Goal: Task Accomplishment & Management: Manage account settings

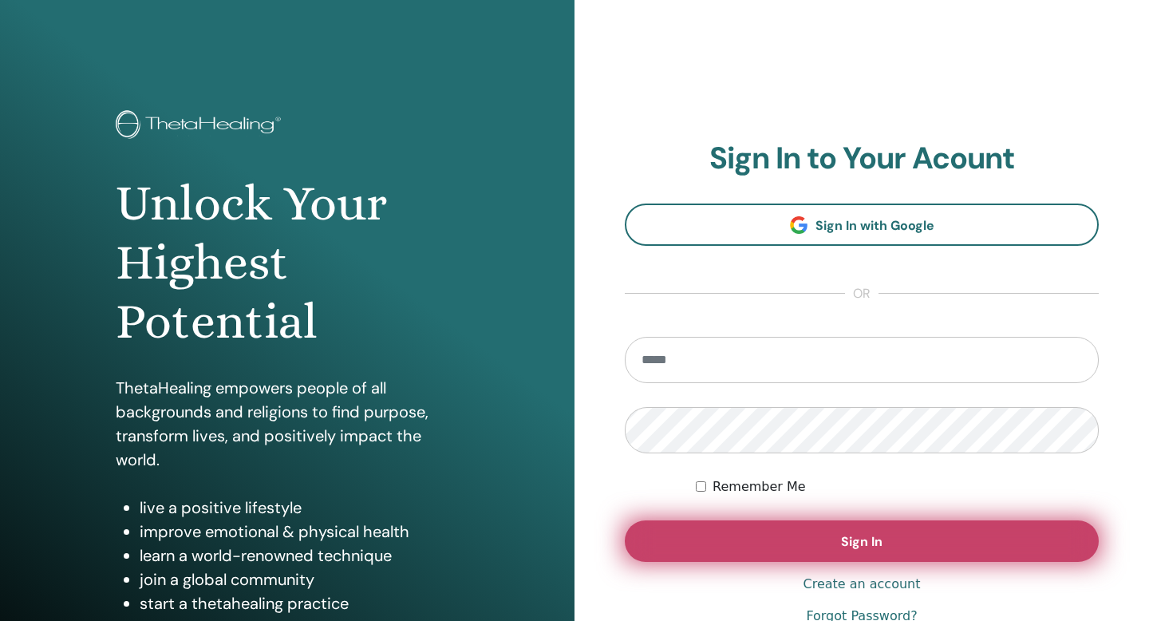
type input "**********"
click at [825, 531] on button "Sign In" at bounding box center [862, 540] width 474 height 41
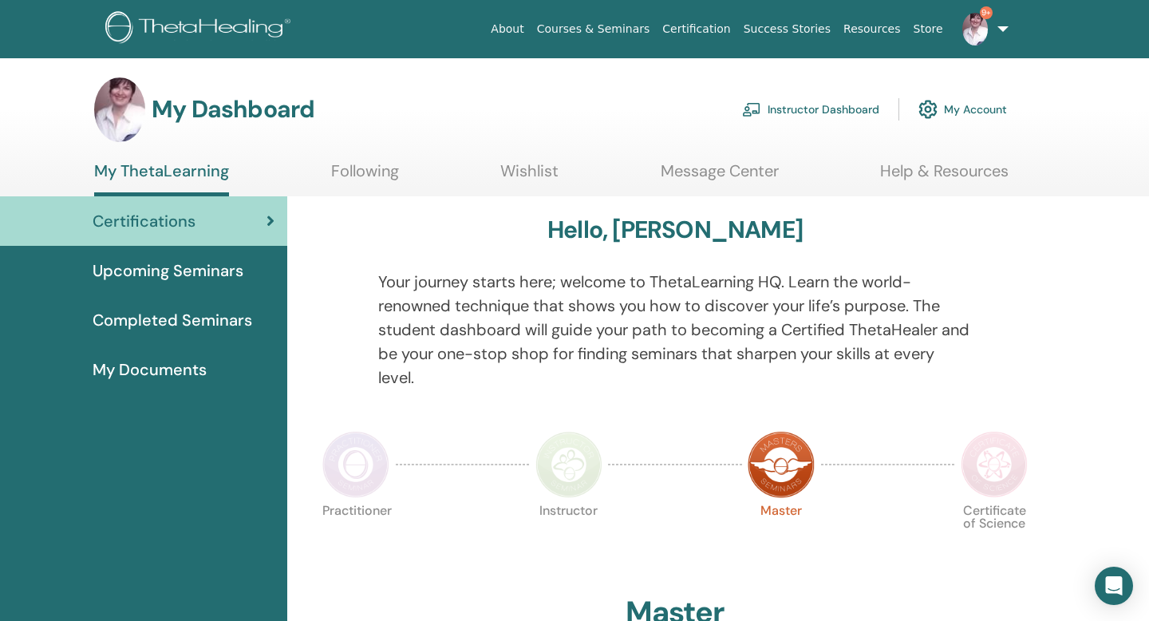
click at [817, 107] on link "Instructor Dashboard" at bounding box center [810, 109] width 137 height 35
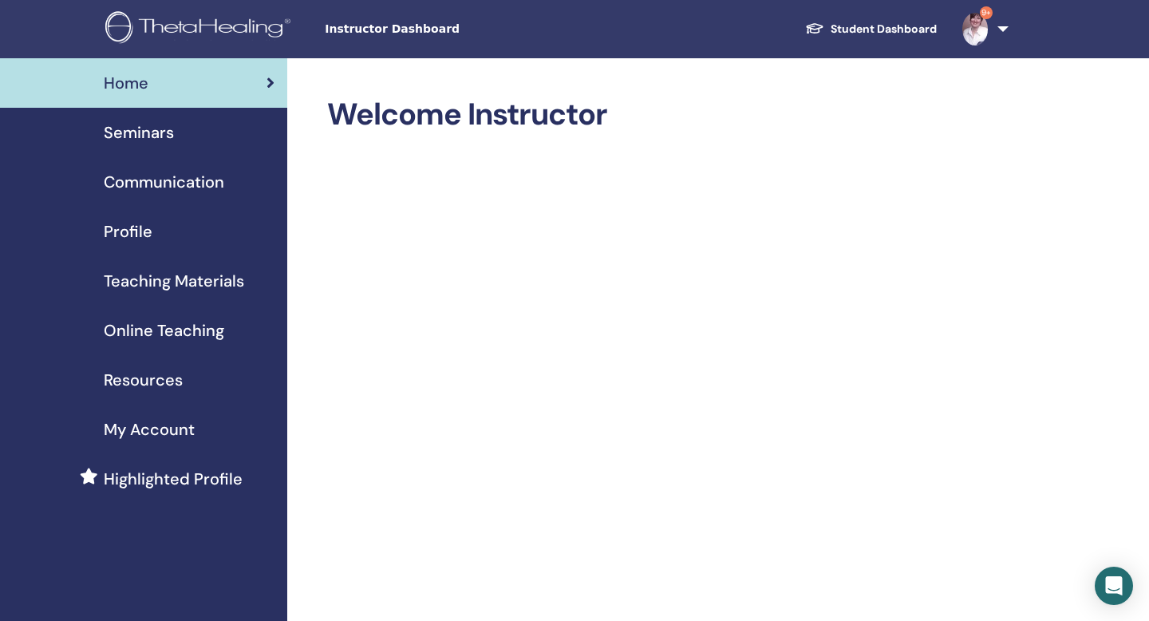
click at [147, 128] on span "Seminars" at bounding box center [139, 132] width 70 height 24
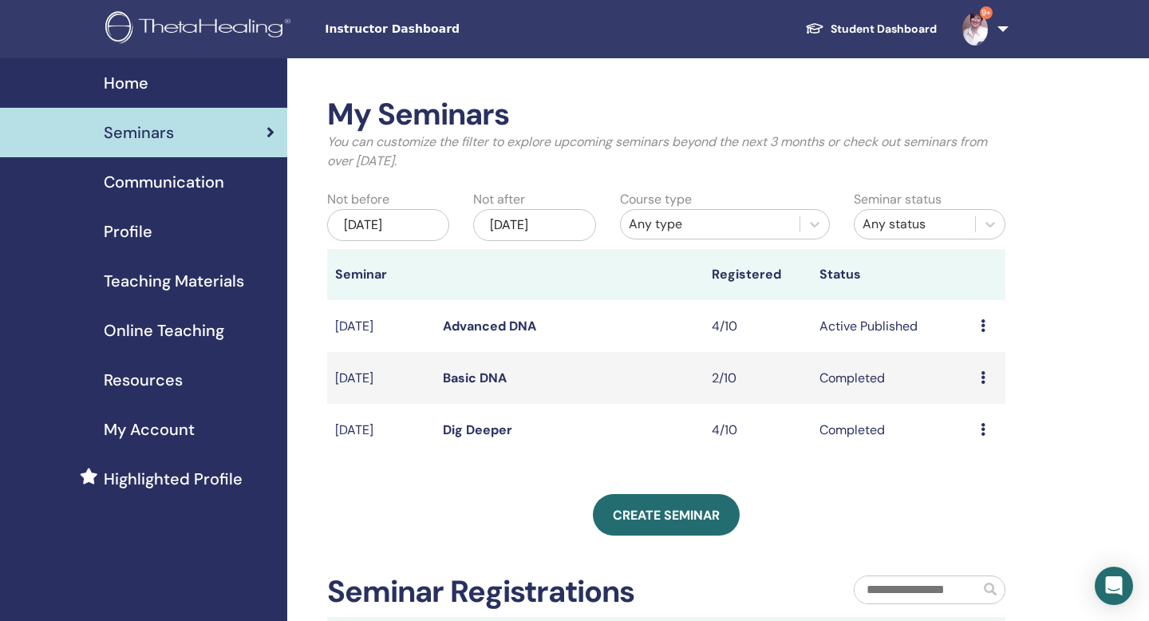
click at [985, 324] on icon at bounding box center [982, 325] width 5 height 13
click at [496, 323] on link "Advanced DNA" at bounding box center [489, 325] width 93 height 17
click at [983, 325] on icon at bounding box center [982, 325] width 5 height 13
click at [975, 337] on link "Preview" at bounding box center [968, 337] width 45 height 17
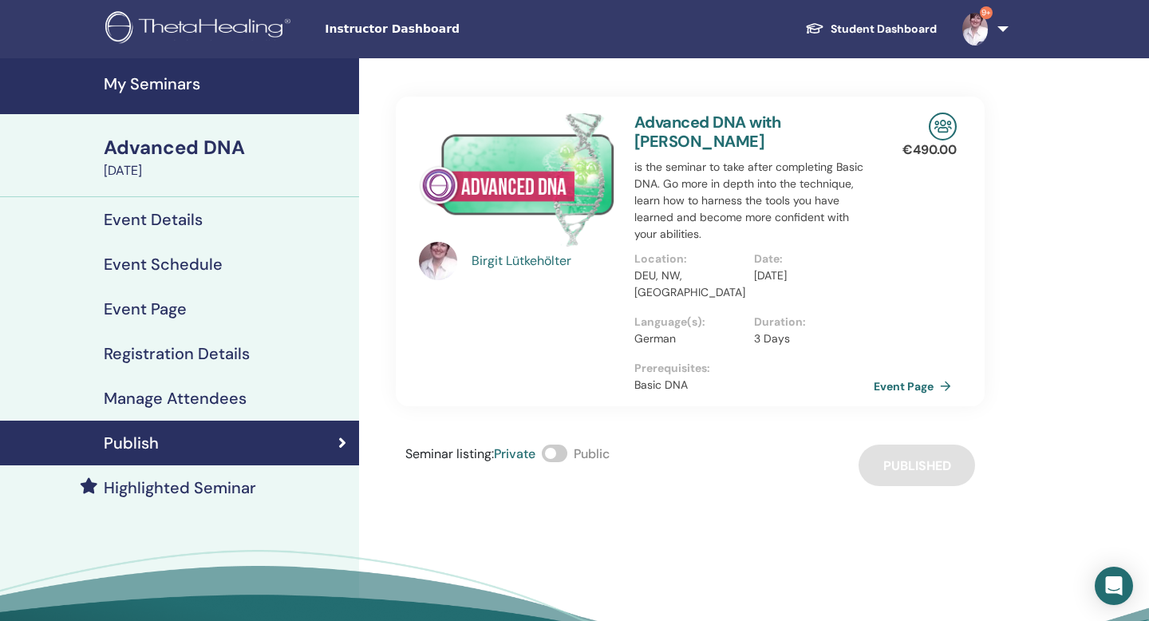
click at [130, 400] on h4 "Manage Attendees" at bounding box center [175, 397] width 143 height 19
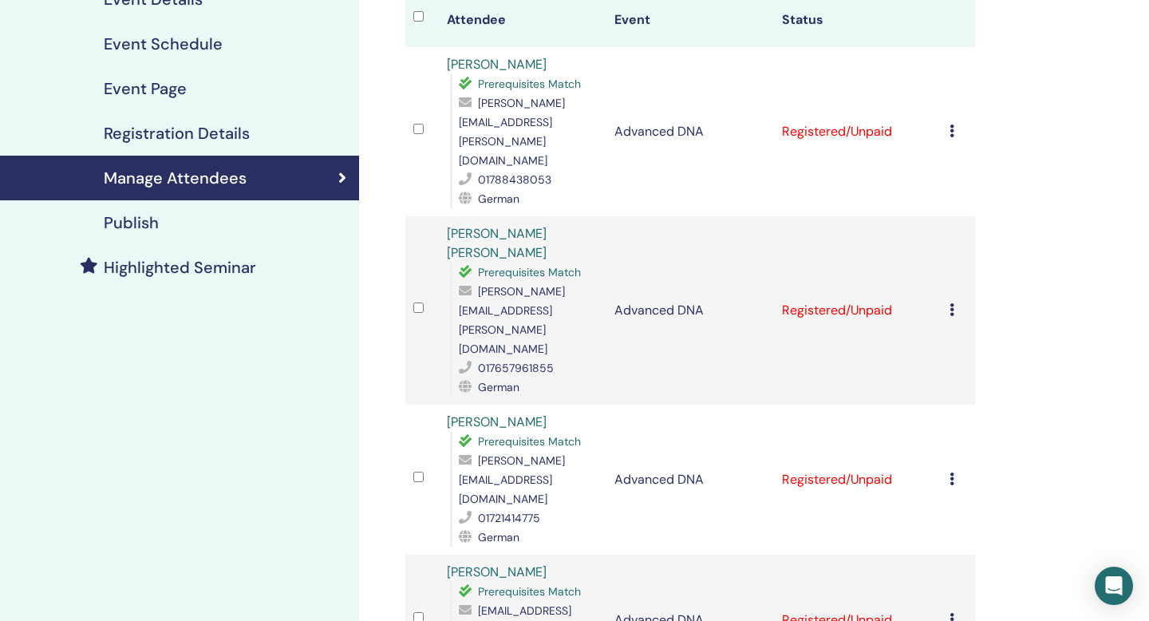
scroll to position [191, 0]
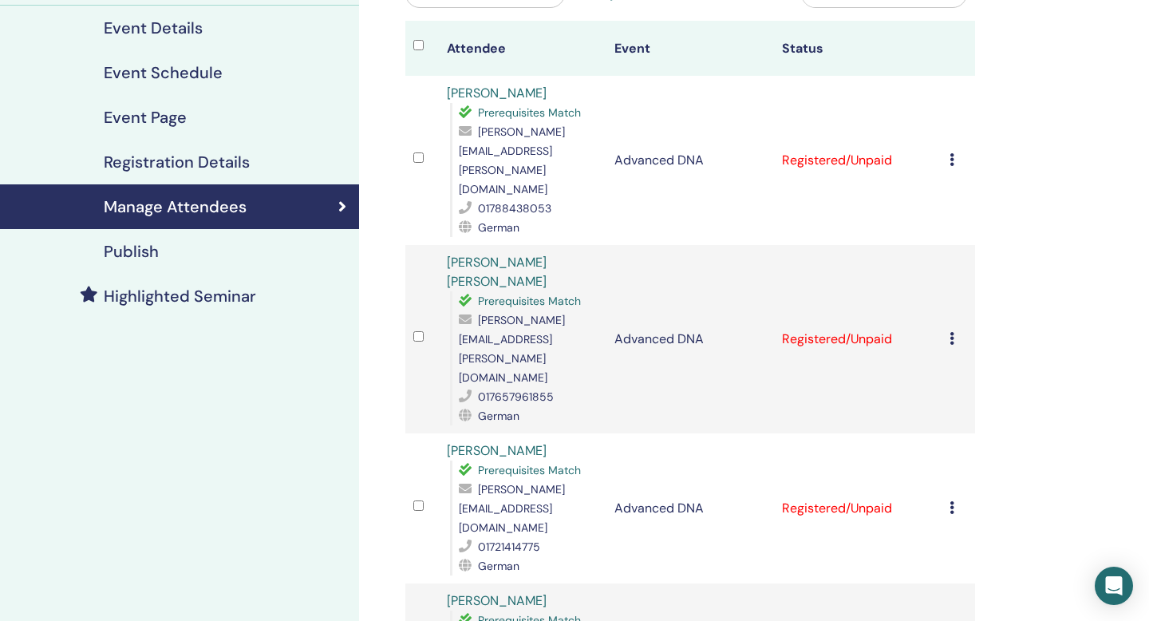
click at [955, 151] on div "Cancel Registration Do not auto-certify Mark as Paid Mark as Unpaid Mark as Abs…" at bounding box center [958, 160] width 18 height 19
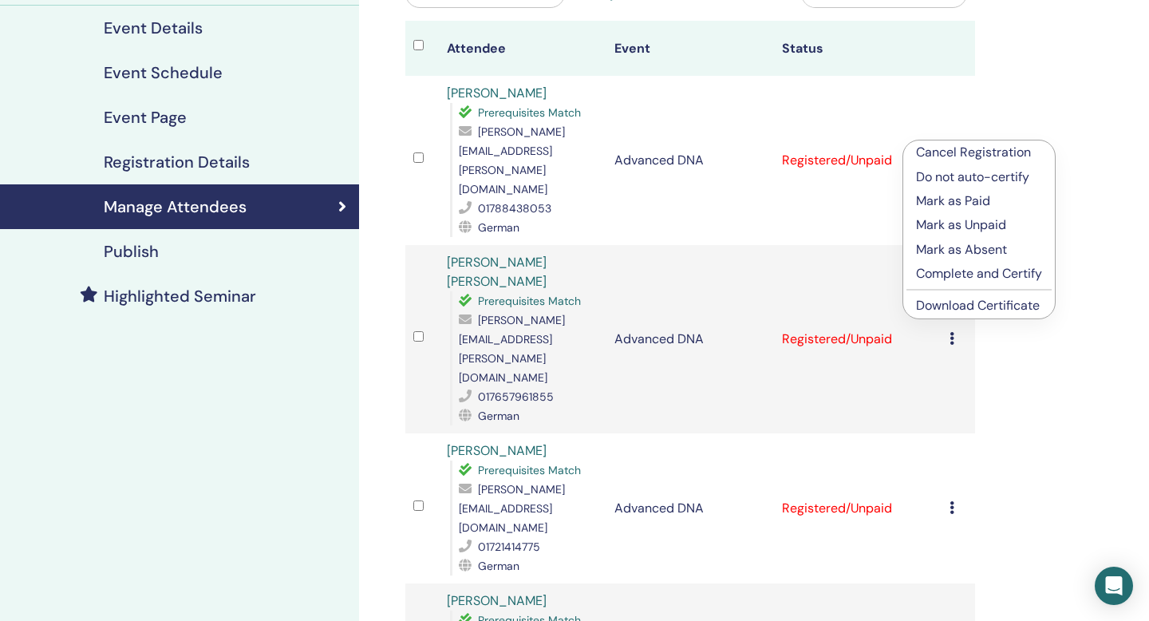
click at [947, 274] on p "Complete and Certify" at bounding box center [979, 273] width 126 height 19
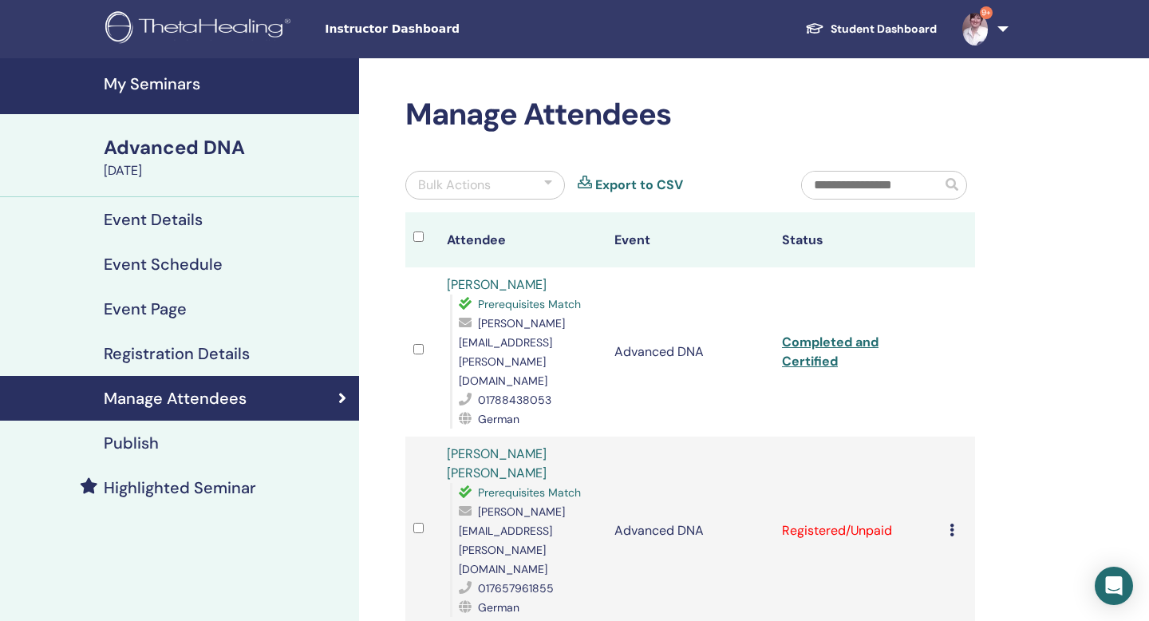
click at [951, 523] on icon at bounding box center [951, 529] width 5 height 13
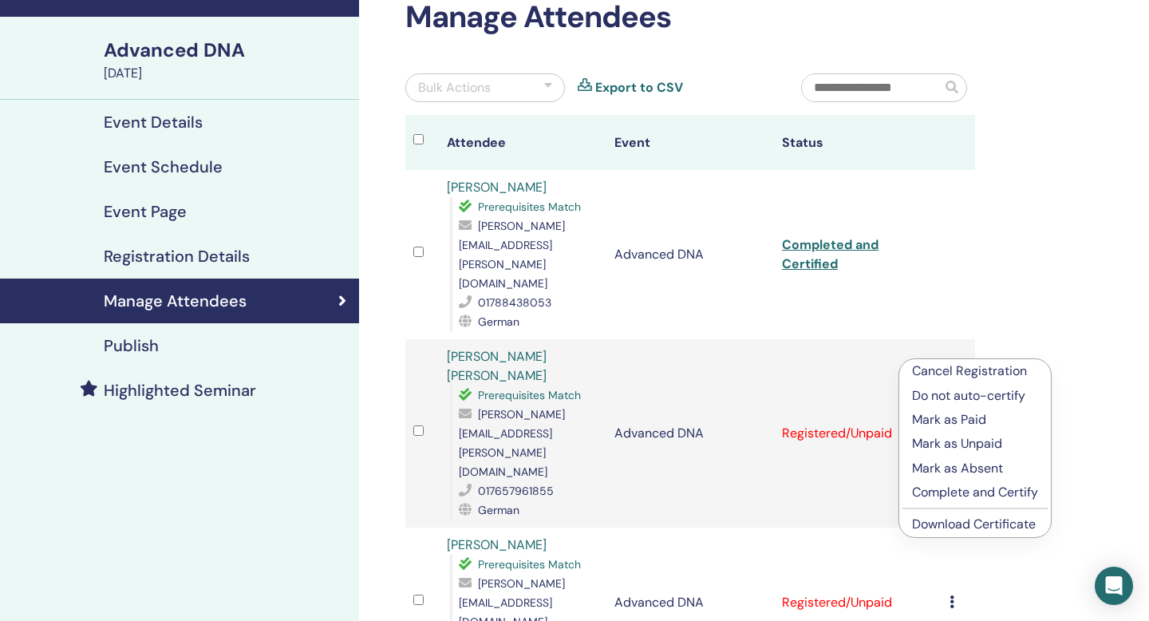
scroll to position [108, 0]
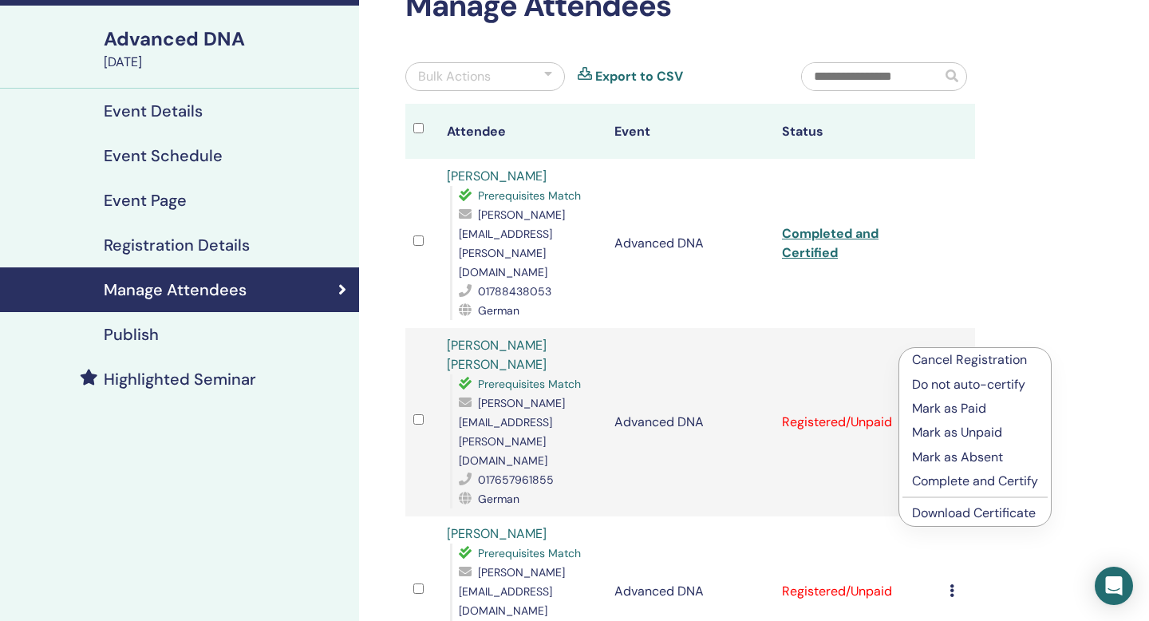
click at [951, 483] on p "Complete and Certify" at bounding box center [975, 480] width 126 height 19
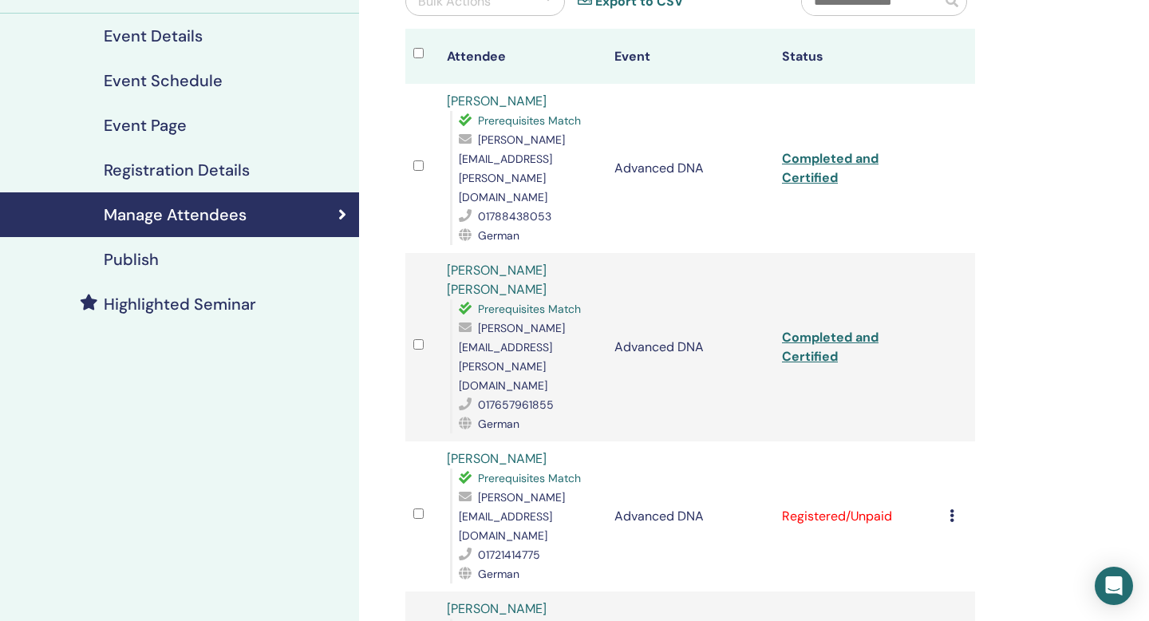
scroll to position [213, 0]
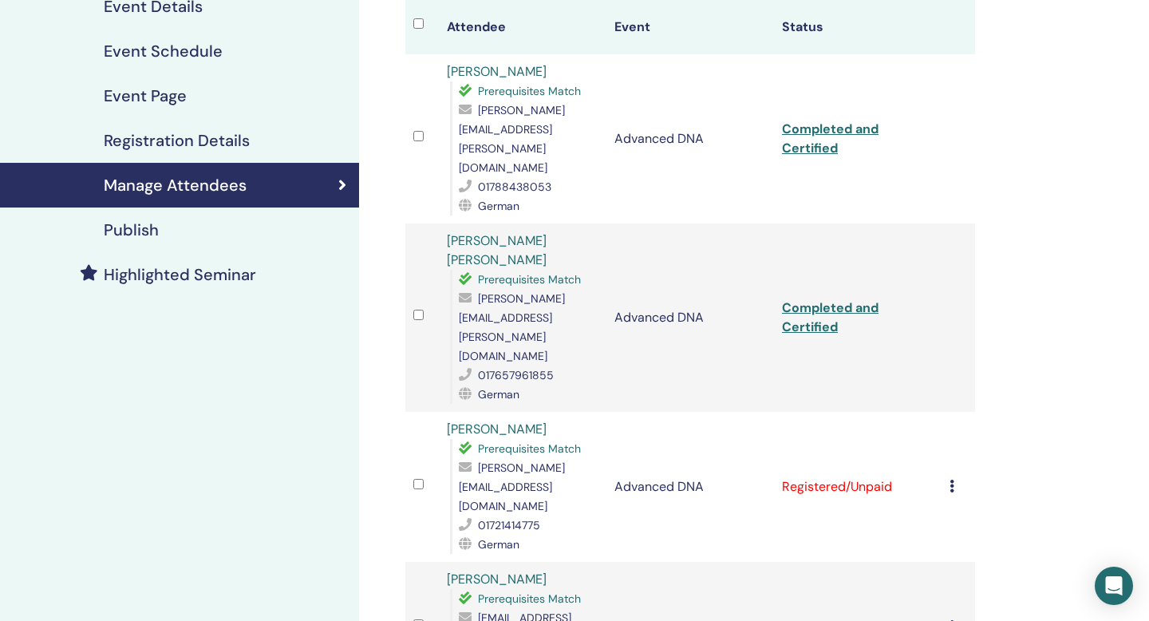
click at [951, 479] on icon at bounding box center [951, 485] width 5 height 13
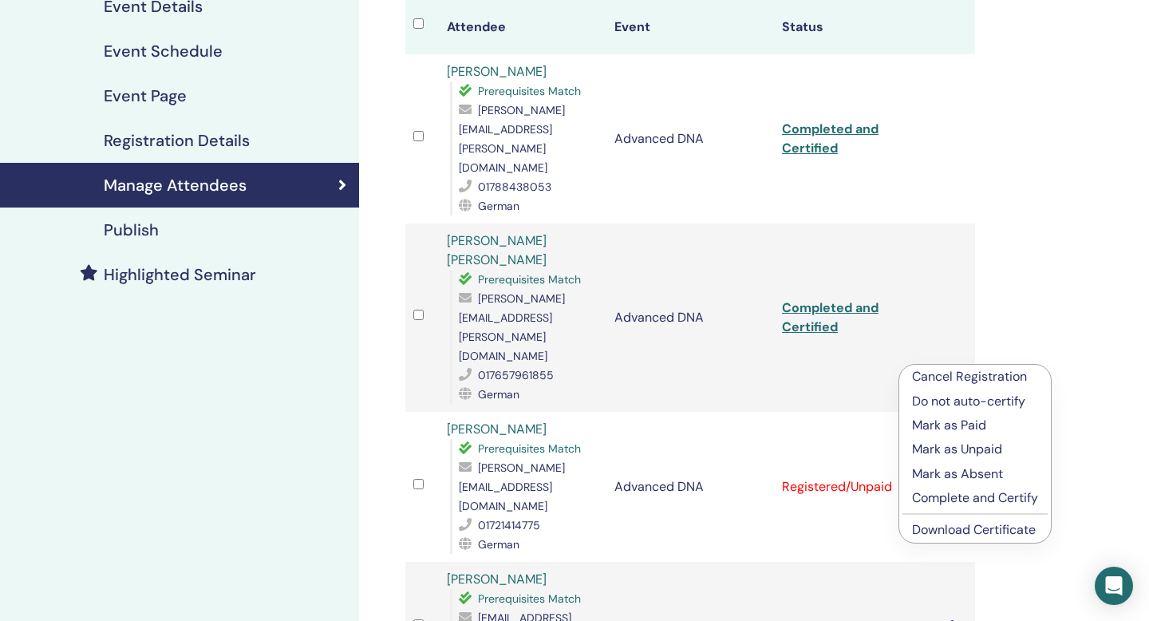
click at [928, 495] on p "Complete and Certify" at bounding box center [975, 497] width 126 height 19
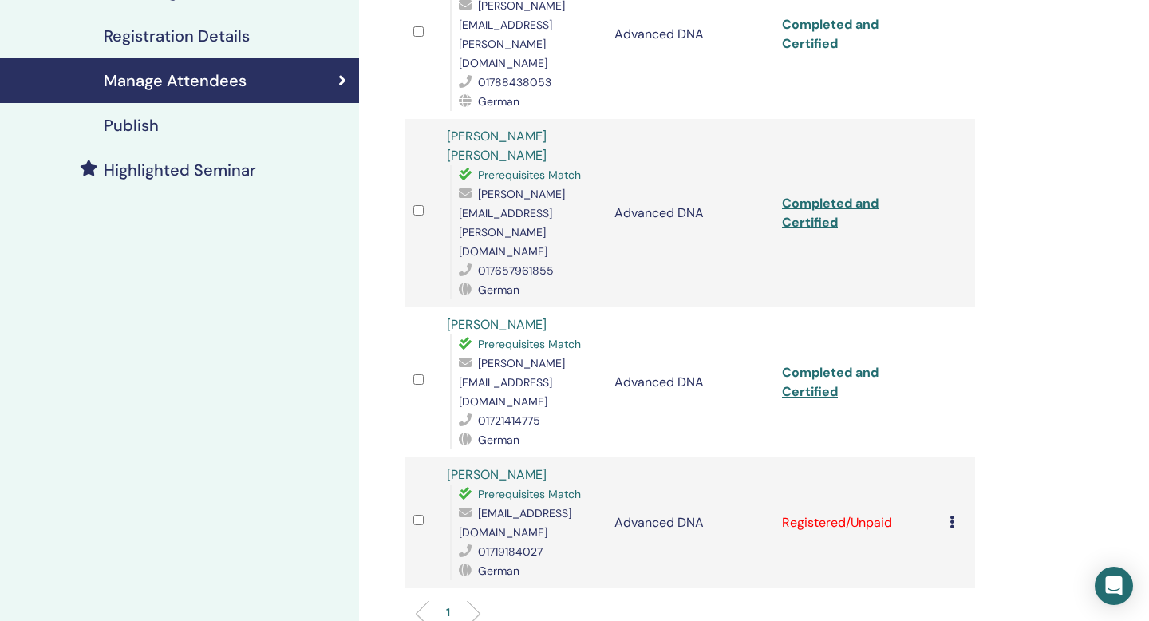
scroll to position [421, 0]
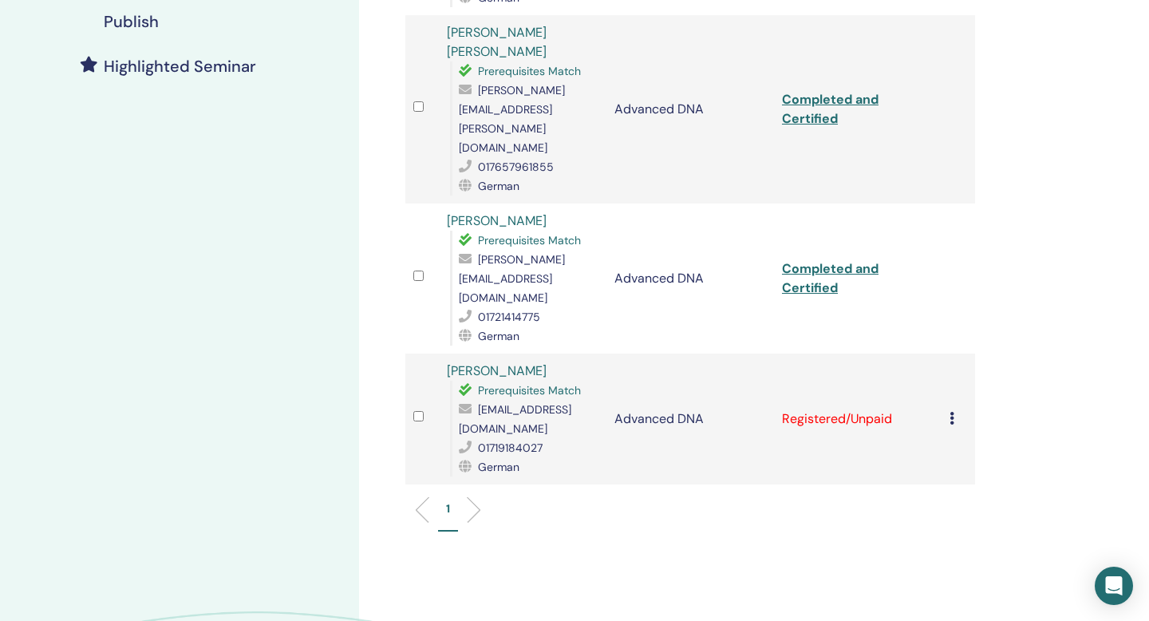
click at [949, 412] on icon at bounding box center [951, 418] width 5 height 13
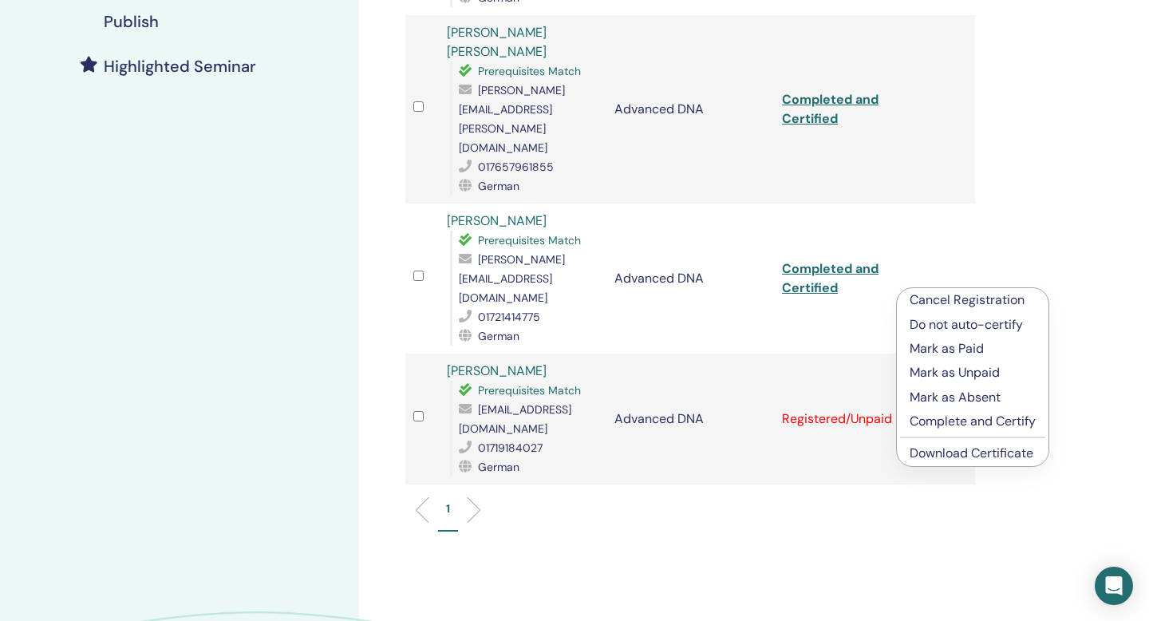
click at [924, 425] on p "Complete and Certify" at bounding box center [972, 421] width 126 height 19
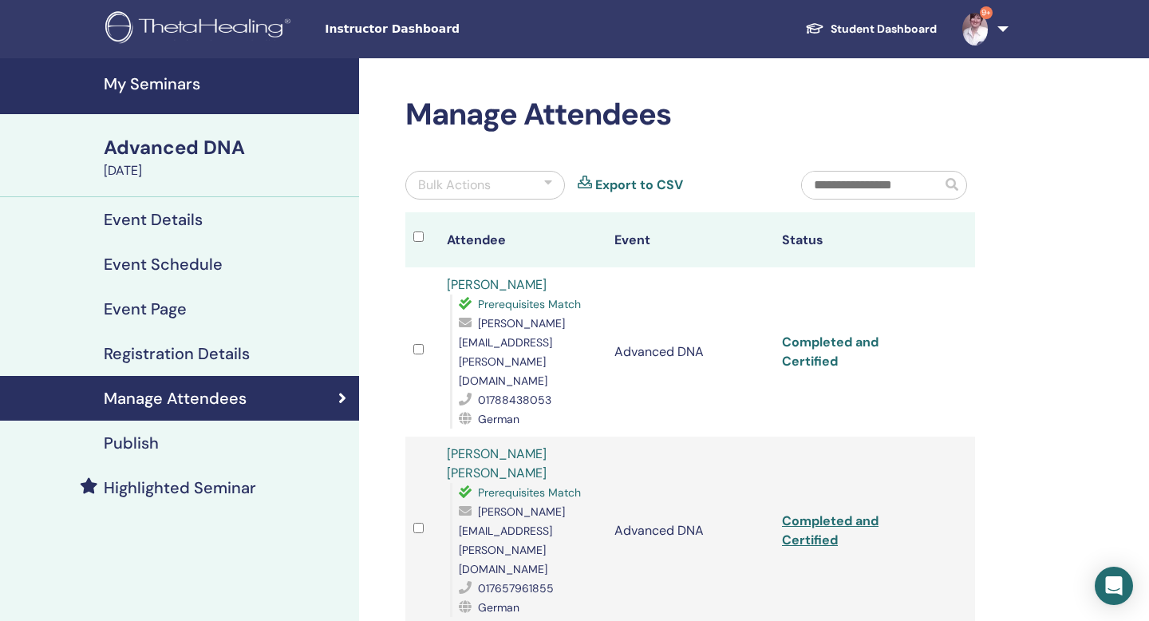
click at [841, 333] on link "Completed and Certified" at bounding box center [830, 351] width 97 height 36
click at [814, 454] on td "Completed and Certified" at bounding box center [857, 530] width 167 height 188
click at [816, 512] on link "Completed and Certified" at bounding box center [830, 530] width 97 height 36
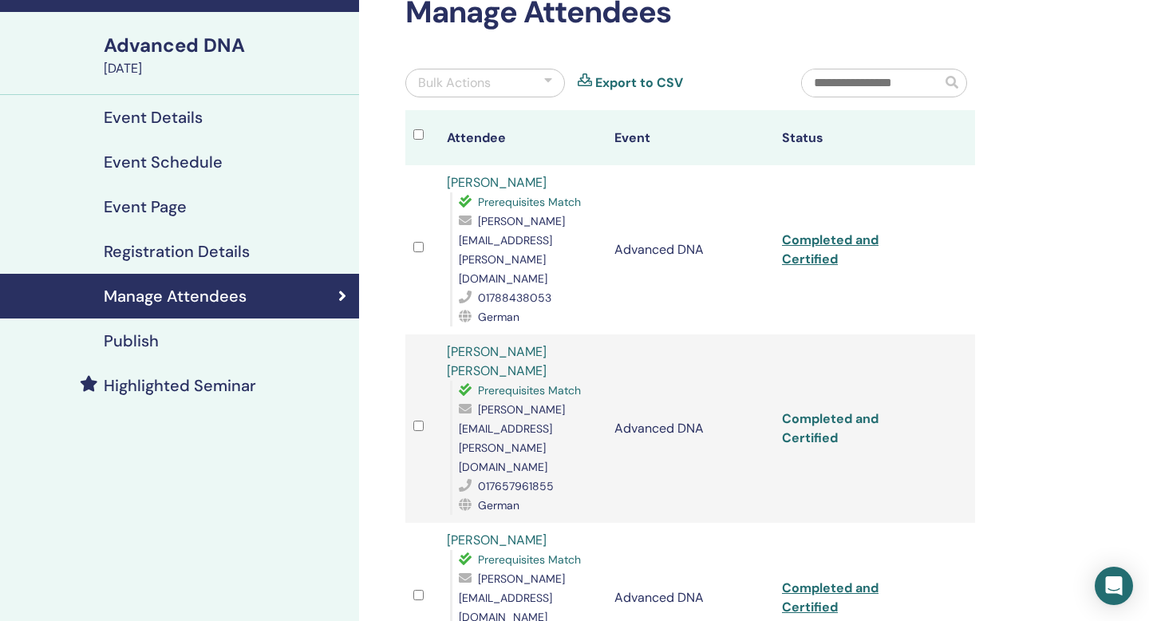
scroll to position [112, 0]
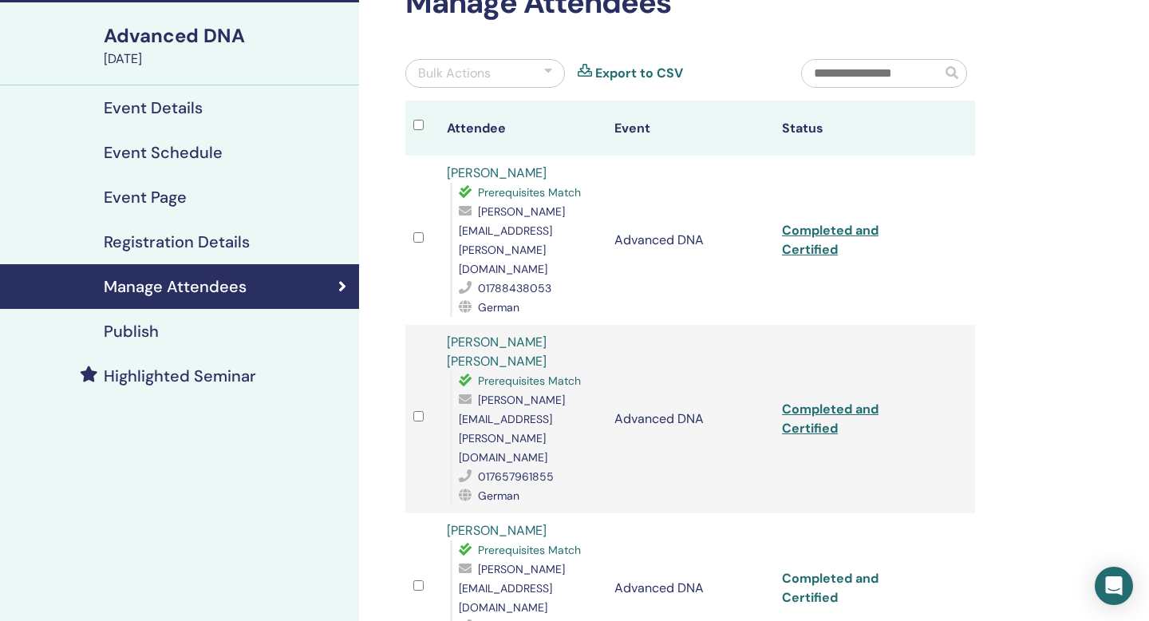
click at [798, 569] on link "Completed and Certified" at bounding box center [830, 587] width 97 height 36
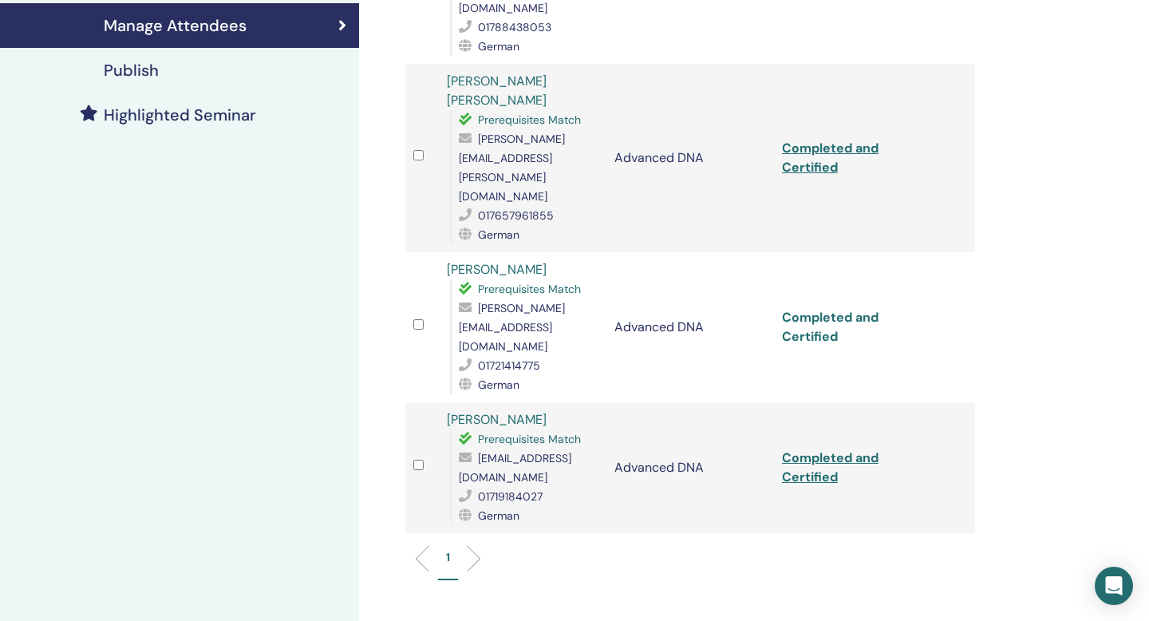
scroll to position [378, 0]
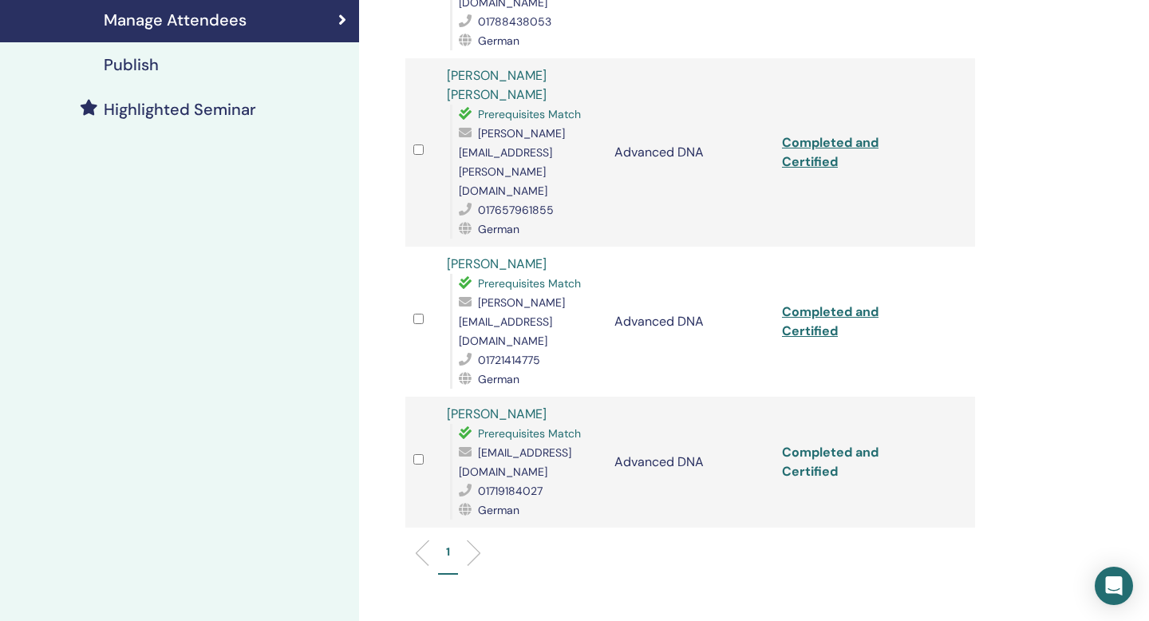
click at [846, 443] on link "Completed and Certified" at bounding box center [830, 461] width 97 height 36
